Goal: Transaction & Acquisition: Purchase product/service

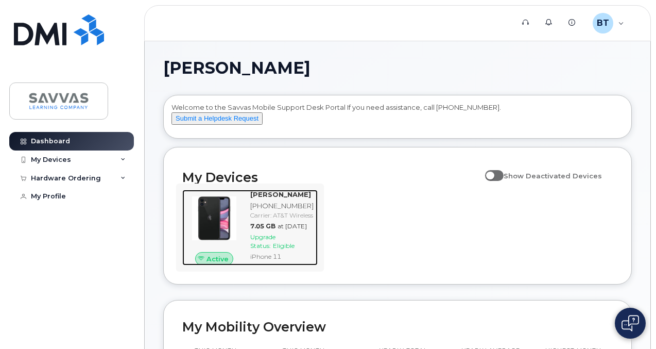
click at [272, 249] on span "Upgrade Status:" at bounding box center [262, 241] width 25 height 16
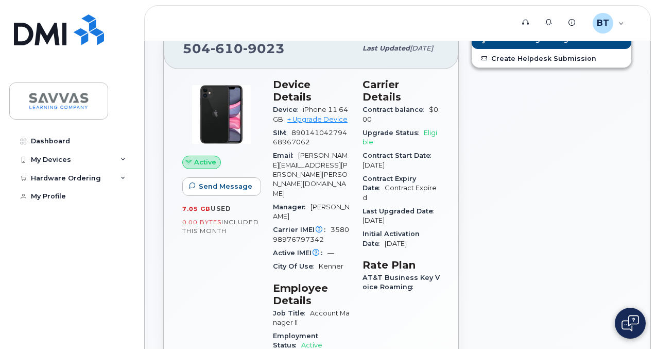
scroll to position [50, 0]
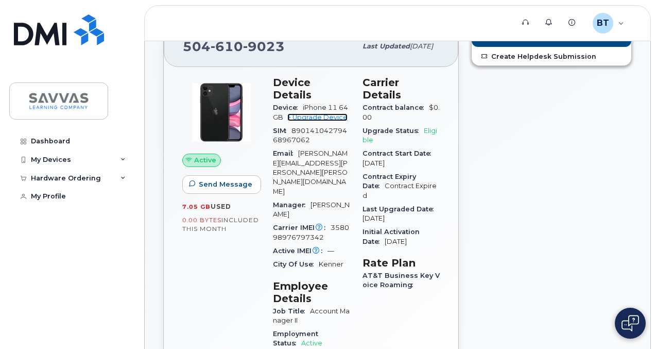
click at [321, 113] on link "+ Upgrade Device" at bounding box center [317, 117] width 60 height 8
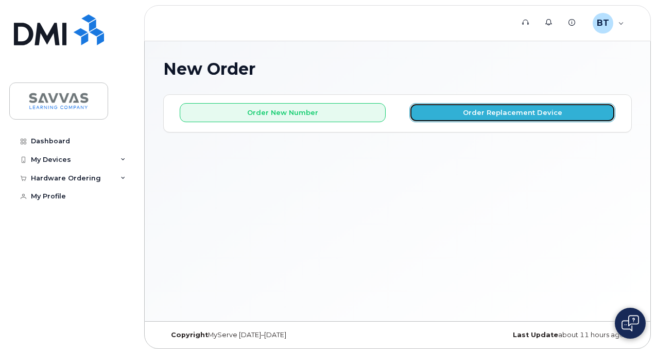
click at [474, 118] on button "Order Replacement Device" at bounding box center [512, 112] width 206 height 19
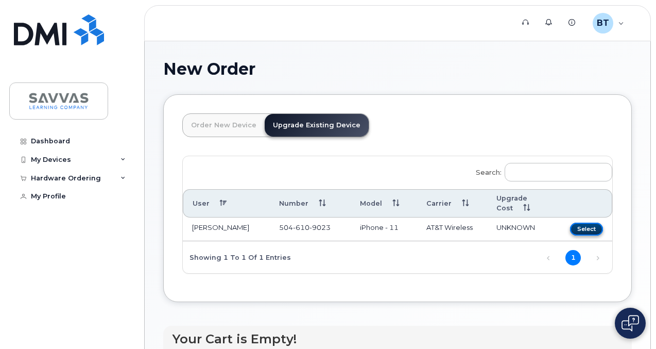
click at [570, 230] on button "Select" at bounding box center [586, 228] width 33 height 13
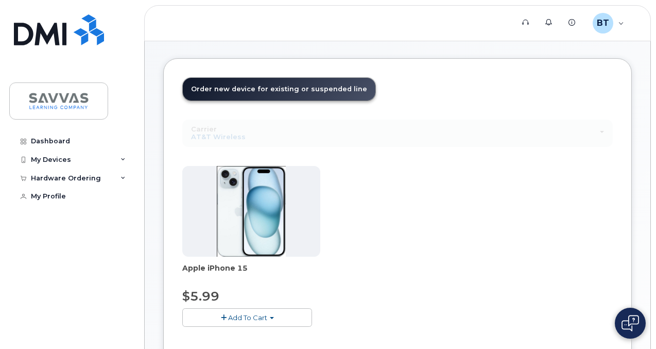
scroll to position [34, 0]
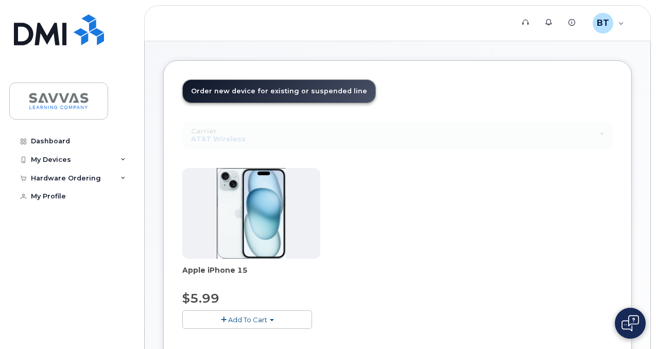
click at [234, 229] on img at bounding box center [251, 213] width 69 height 91
click at [114, 163] on div "My Devices" at bounding box center [71, 159] width 125 height 19
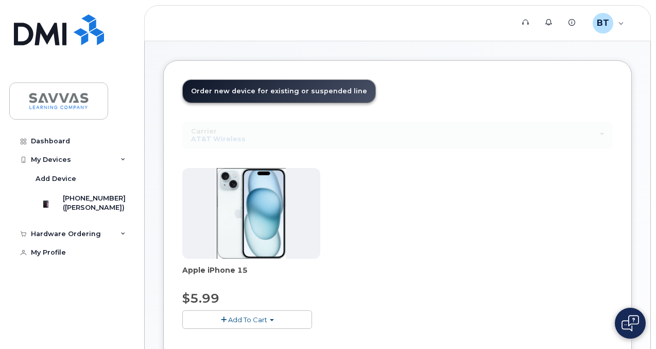
click at [233, 319] on span "Add To Cart" at bounding box center [247, 319] width 39 height 8
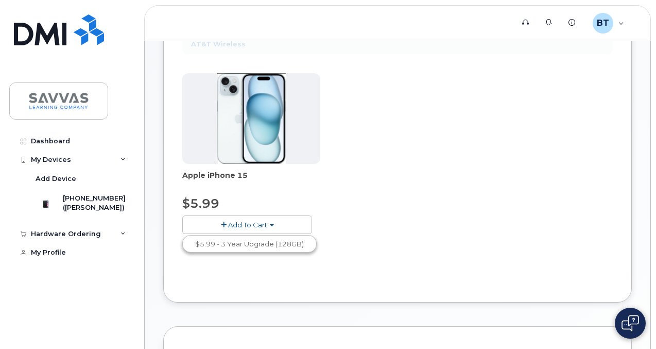
scroll to position [129, 0]
click at [276, 247] on link "$5.99 - 3 Year Upgrade (128GB)" at bounding box center [249, 243] width 129 height 13
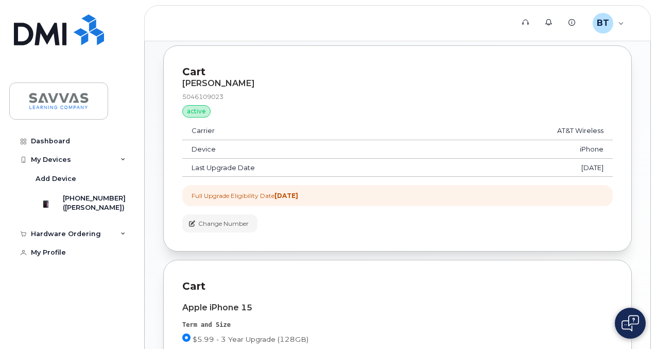
scroll to position [196, 0]
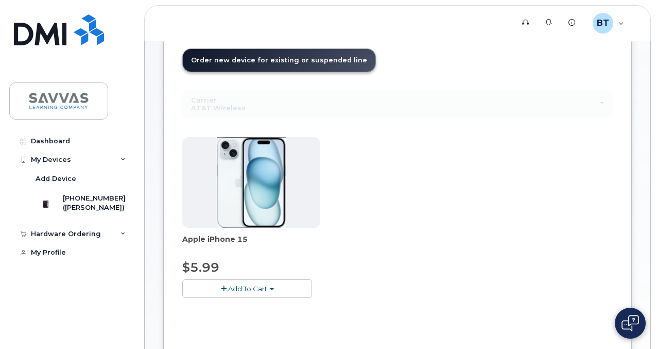
scroll to position [61, 0]
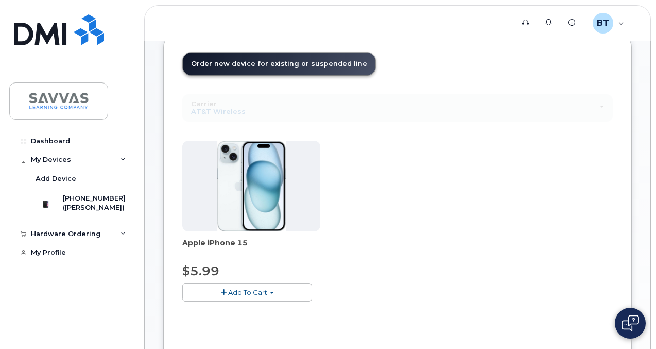
click at [207, 114] on div "Carrier Verizon Wireless AT&T Wireless T-Mobile Verizon Wireless AT&T Wireless …" at bounding box center [397, 107] width 430 height 27
click at [239, 294] on span "Add To Cart" at bounding box center [247, 292] width 39 height 8
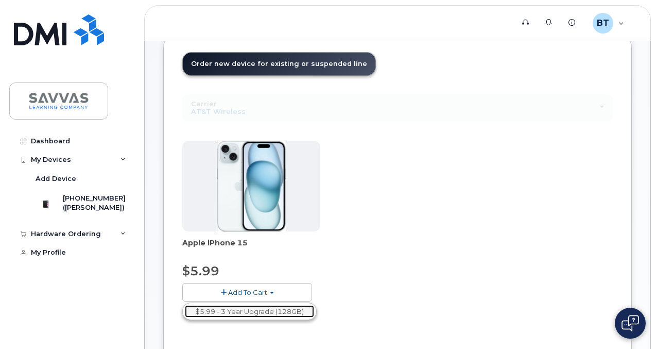
click at [246, 309] on link "$5.99 - 3 Year Upgrade (128GB)" at bounding box center [249, 311] width 129 height 13
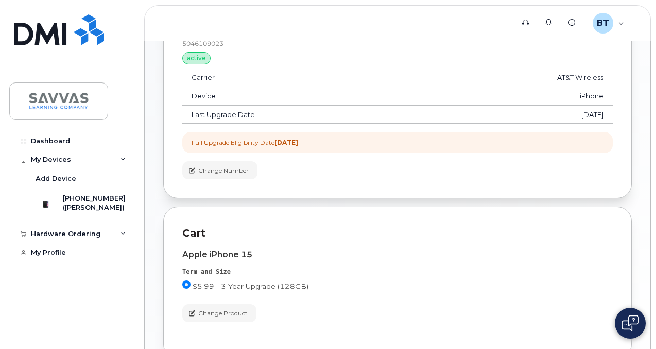
scroll to position [248, 0]
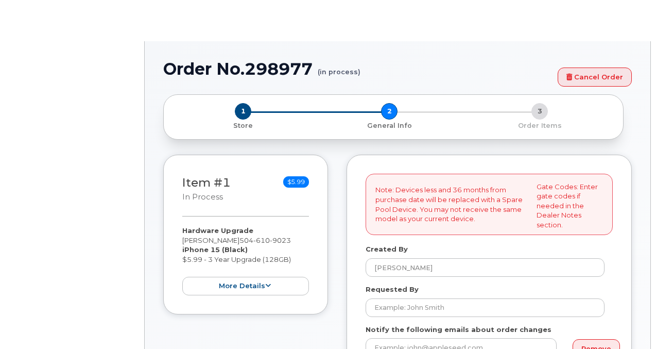
select select
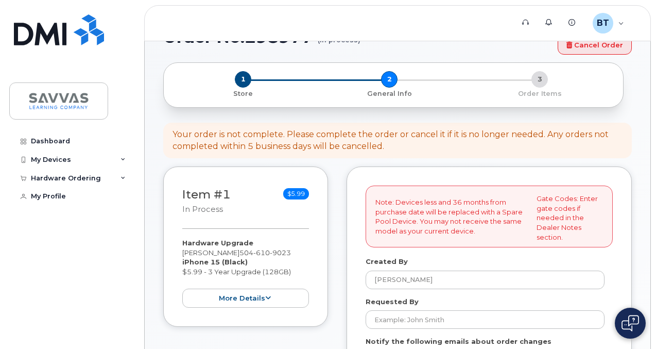
scroll to position [34, 0]
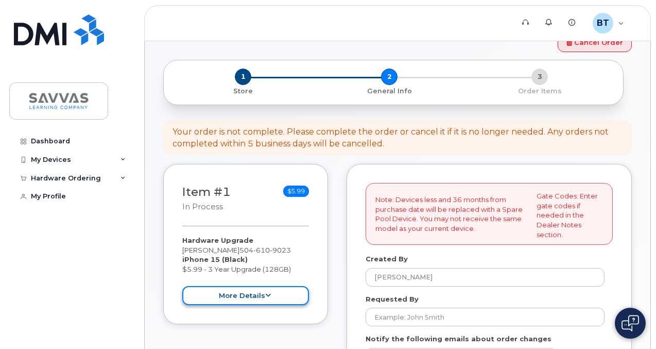
click at [278, 298] on button "more details" at bounding box center [245, 295] width 127 height 19
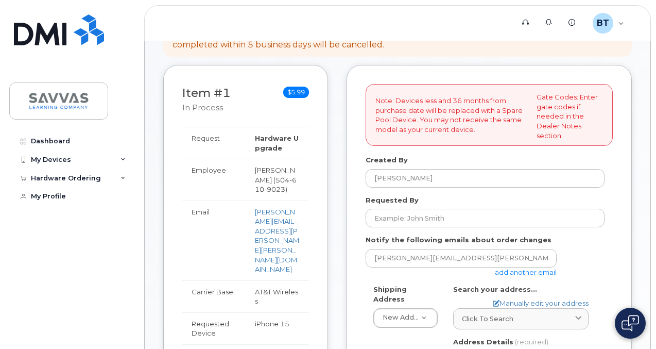
scroll to position [120, 0]
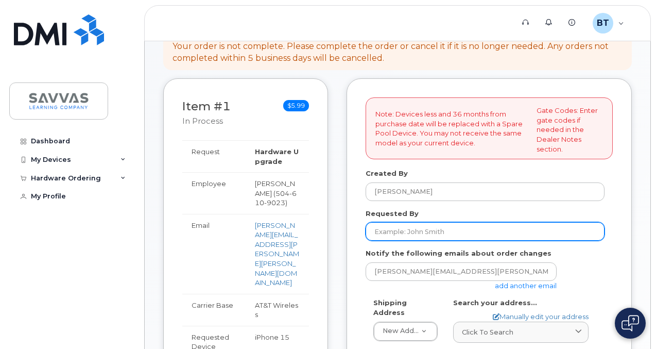
click at [463, 231] on input "Requested By" at bounding box center [485, 231] width 239 height 19
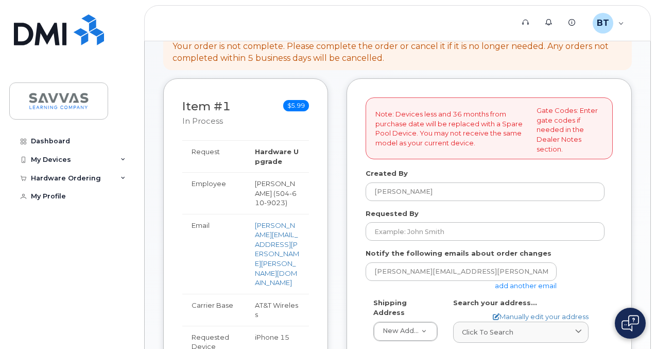
click at [480, 211] on div "Requested By" at bounding box center [489, 225] width 247 height 32
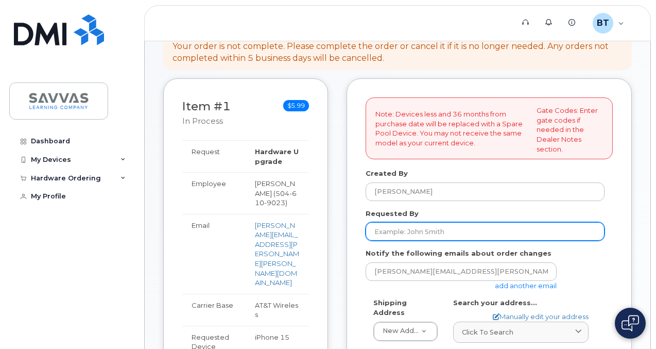
click at [468, 230] on input "Requested By" at bounding box center [485, 231] width 239 height 19
type input "[PERSON_NAME]"
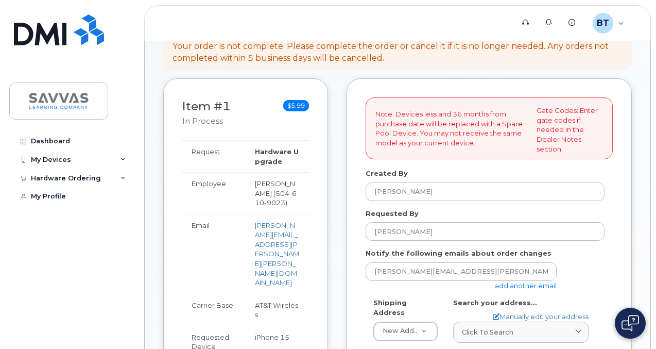
type input "12 Lakeview Dr"
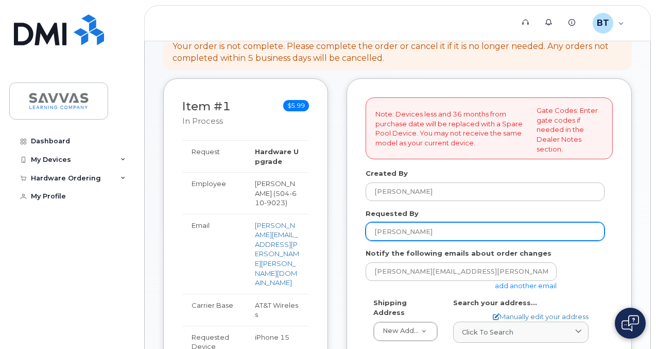
select select
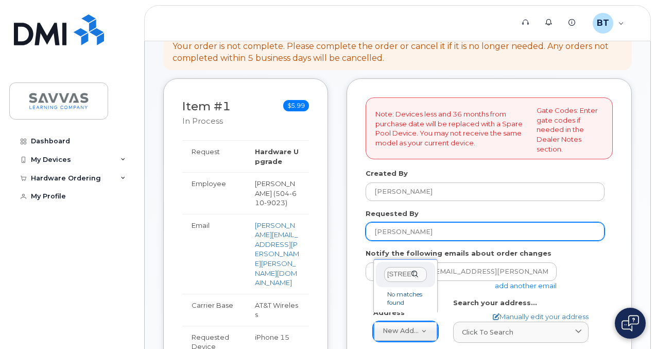
scroll to position [0, 18]
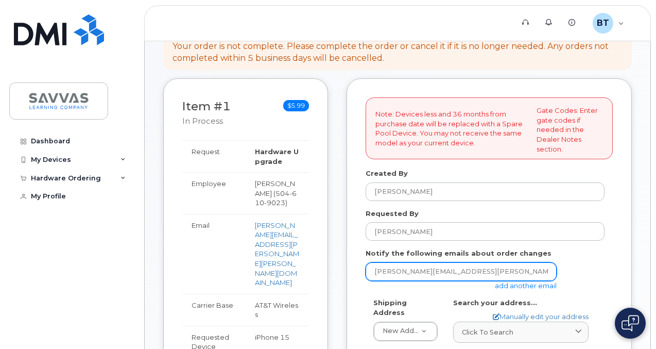
click at [489, 267] on input "[PERSON_NAME][EMAIL_ADDRESS][PERSON_NAME][PERSON_NAME][DOMAIN_NAME]" at bounding box center [461, 271] width 191 height 19
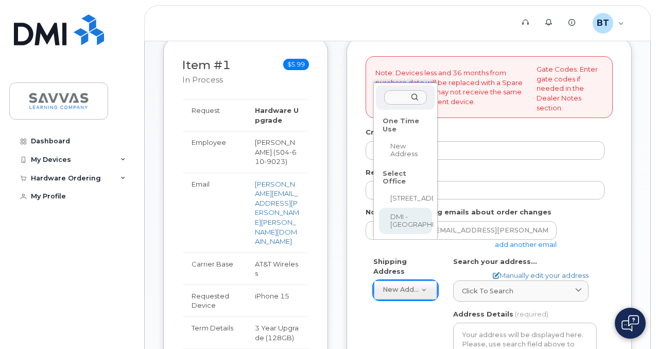
scroll to position [151, 0]
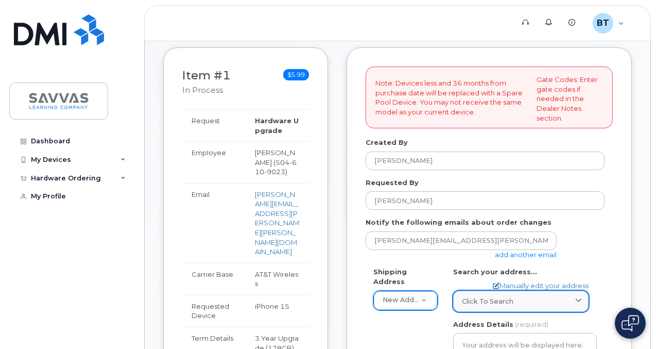
click at [492, 306] on link "Click to search" at bounding box center [520, 300] width 135 height 21
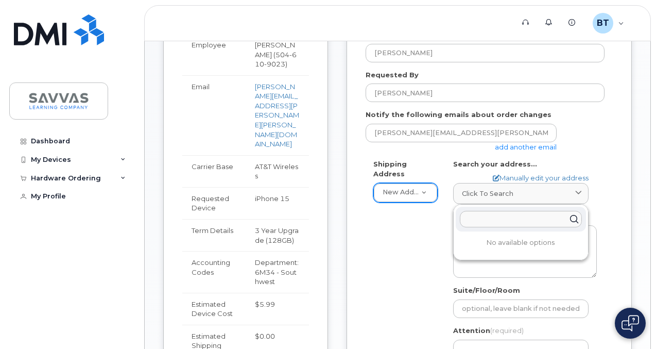
scroll to position [260, 0]
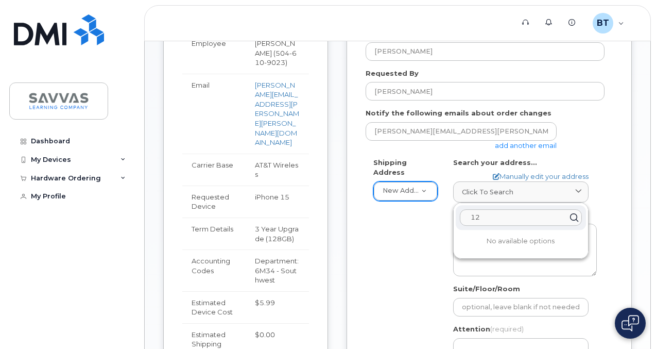
type input "12 Lakeview Dr"
type input "[PERSON_NAME]"
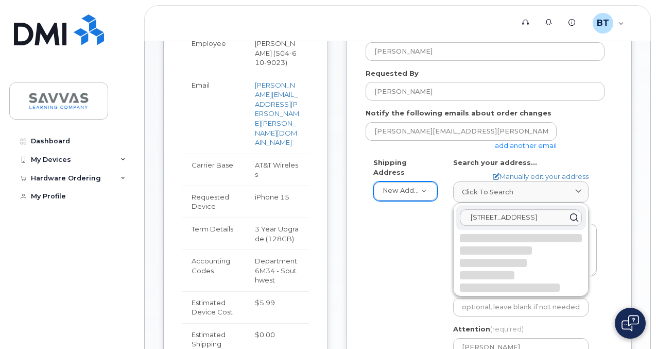
click at [411, 279] on div "Shipping Address New Address New Address 1667 Crestline Drive, Atlanta, GA 3034…" at bounding box center [485, 281] width 239 height 246
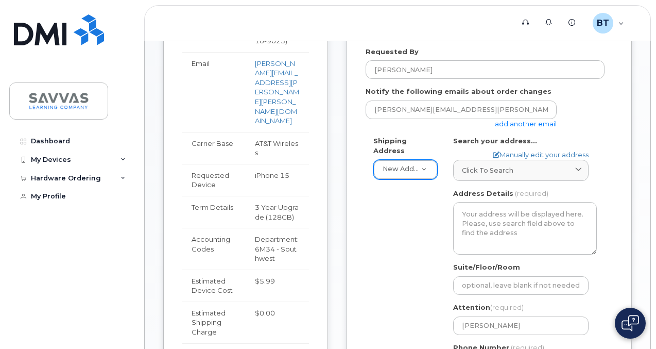
scroll to position [269, 0]
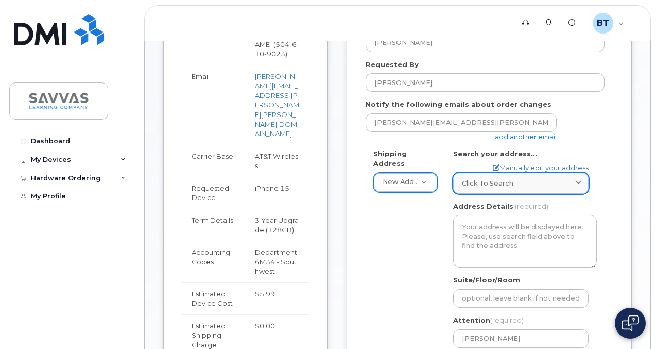
click at [519, 186] on div "Click to search" at bounding box center [521, 183] width 118 height 10
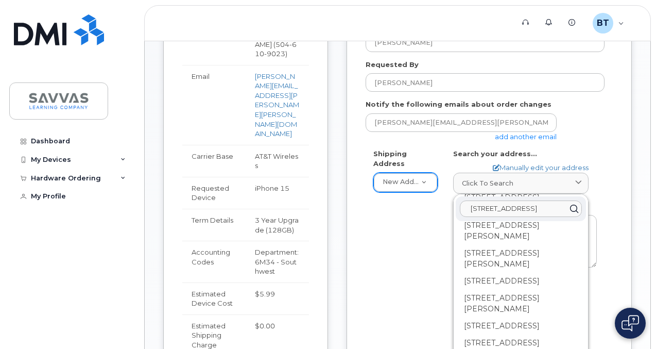
scroll to position [2358, 0]
click at [488, 144] on div "12 Lakeview Dr Raymond MS 39154-7614" at bounding box center [521, 130] width 130 height 28
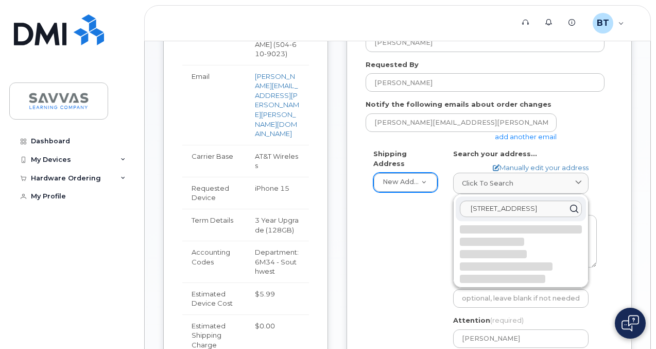
select select
type textarea "12 Lakeview Dr RAYMOND MS 39154-7614 UNITED STATES"
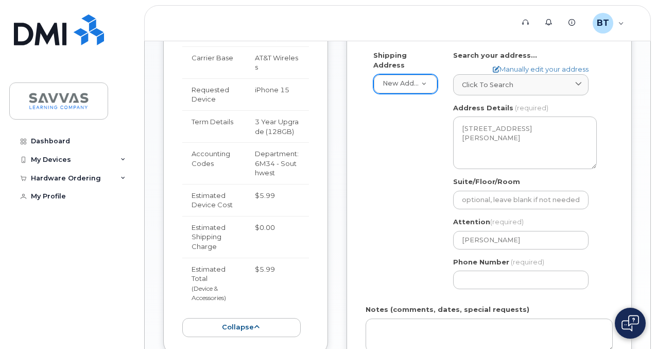
scroll to position [369, 0]
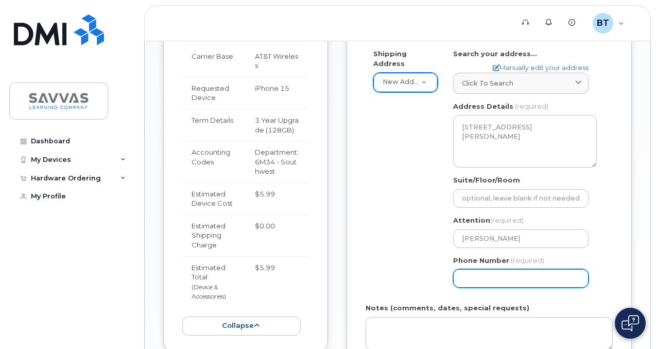
click at [477, 279] on input "Phone Number" at bounding box center [520, 278] width 135 height 19
type input "504610902"
select select
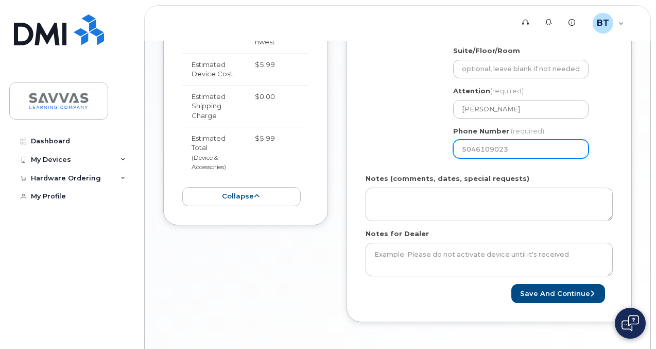
scroll to position [501, 0]
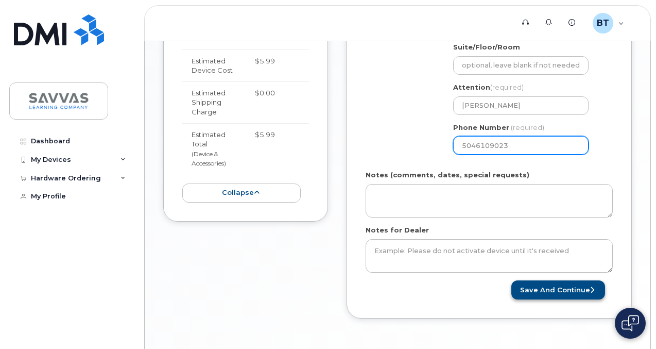
type input "5046109023"
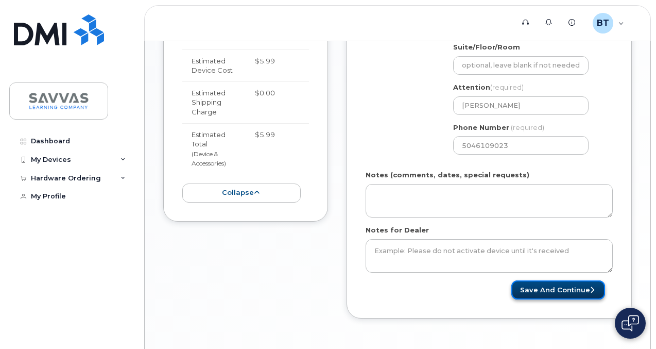
click at [534, 291] on button "Save and Continue" at bounding box center [558, 289] width 94 height 19
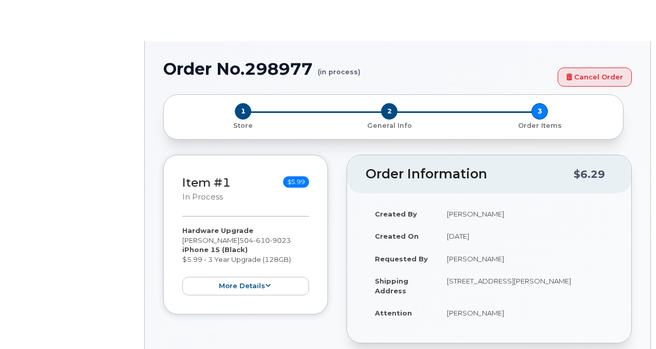
select select "2015589"
radio input "true"
type input "2015550"
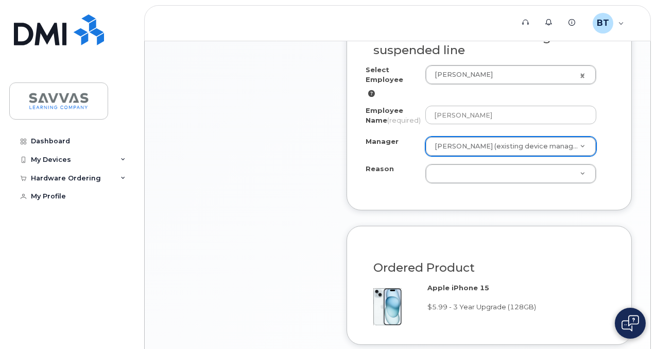
scroll to position [560, 0]
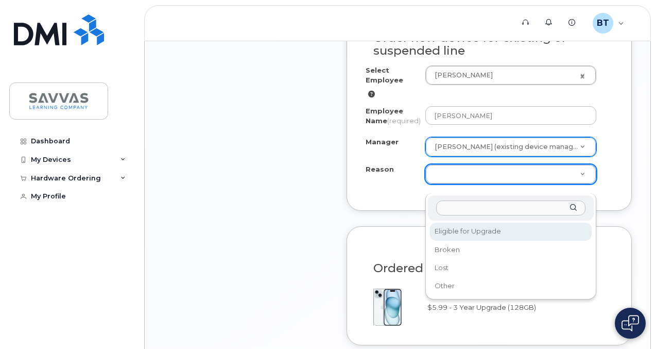
select select "eligible_for_upgrade"
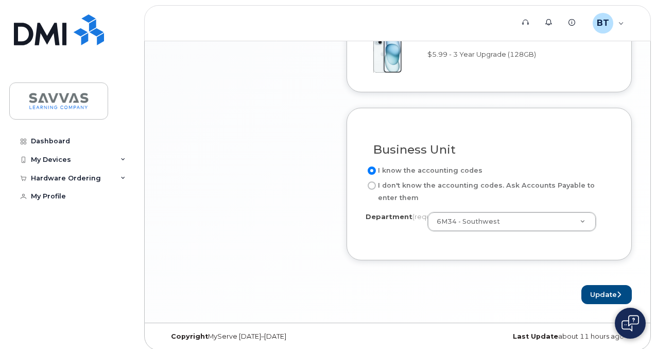
scroll to position [833, 0]
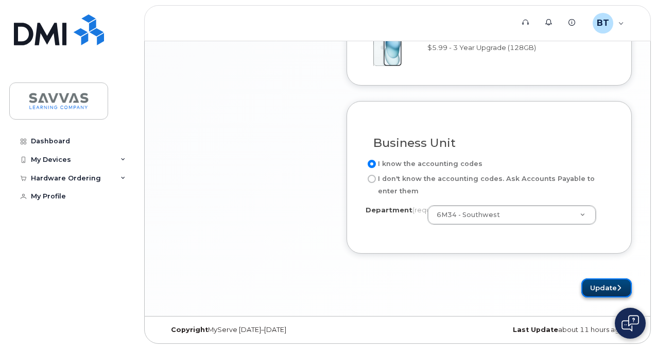
click at [603, 290] on button "Update" at bounding box center [606, 287] width 50 height 19
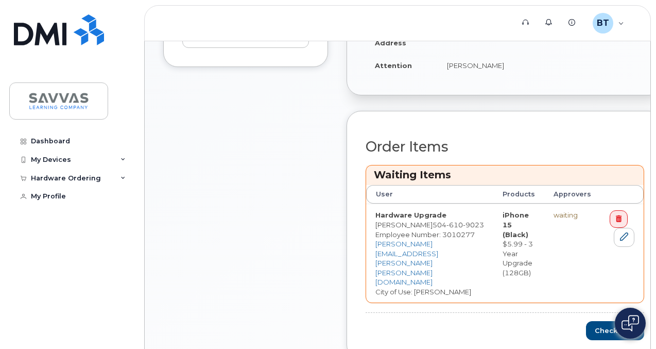
scroll to position [344, 0]
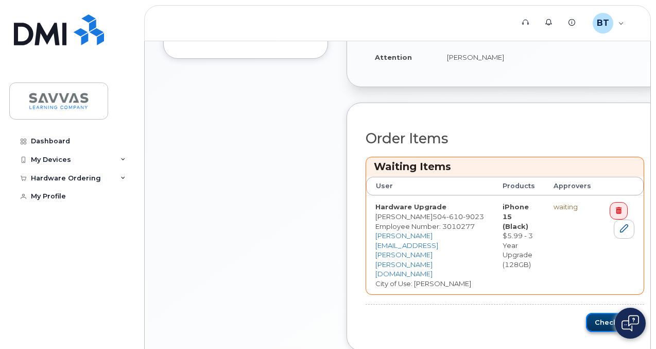
click at [586, 313] on button "Checkout" at bounding box center [615, 322] width 58 height 19
